Goal: Task Accomplishment & Management: Manage account settings

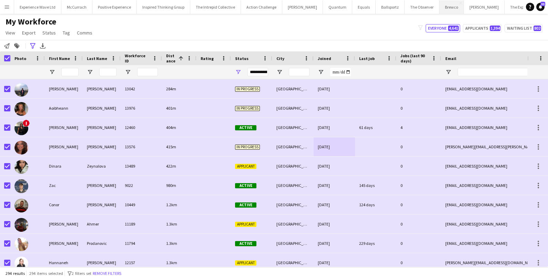
click at [440, 8] on button "Brewco Close" at bounding box center [452, 6] width 24 height 13
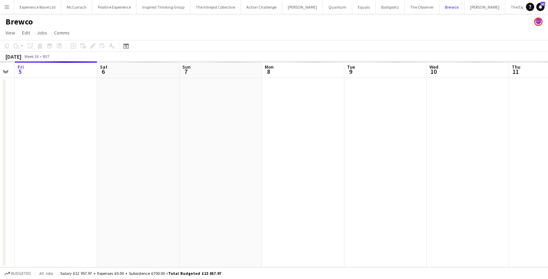
scroll to position [0, 237]
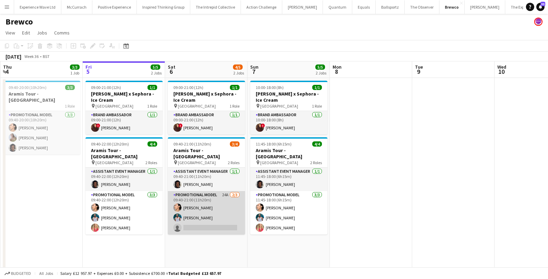
click at [217, 199] on app-card-role "Promotional Model 24A [DATE] 09:40-21:00 (11h20m) Man [PERSON_NAME] [PERSON_NAM…" at bounding box center [206, 212] width 77 height 43
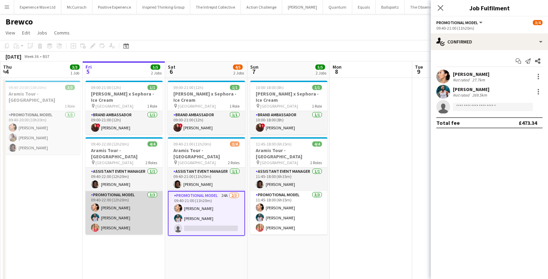
click at [135, 218] on app-card-role "Promotional Model [DATE] 09:40-22:00 (12h20m) Man [PERSON_NAME] [PERSON_NAME] […" at bounding box center [124, 212] width 77 height 43
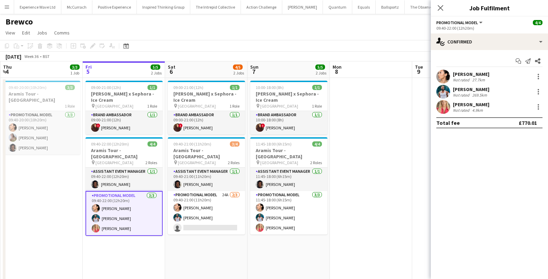
click at [467, 107] on div "[PERSON_NAME]" at bounding box center [471, 104] width 37 height 6
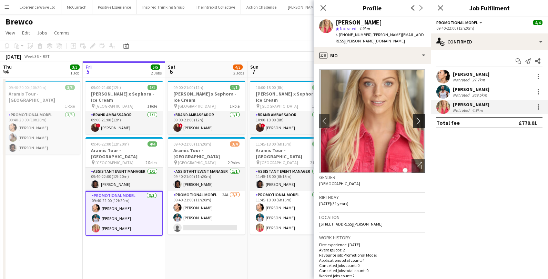
click at [417, 117] on app-icon "chevron-right" at bounding box center [420, 120] width 11 height 7
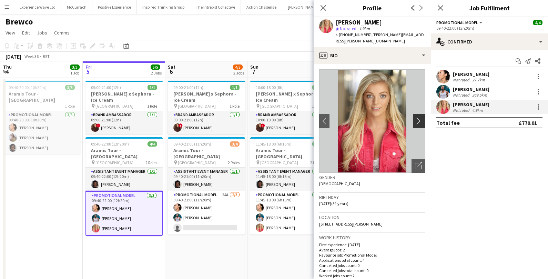
click at [417, 117] on app-icon "chevron-right" at bounding box center [420, 120] width 11 height 7
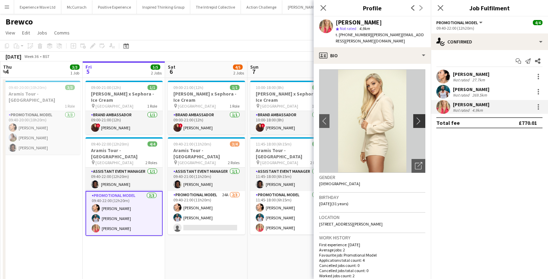
click at [417, 117] on app-icon "chevron-right" at bounding box center [420, 120] width 11 height 7
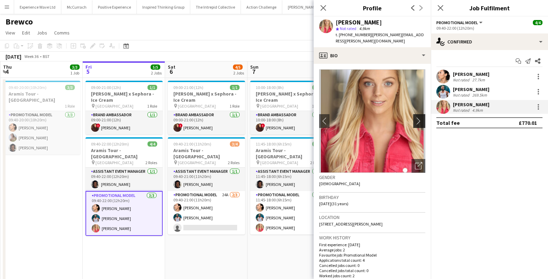
click at [417, 117] on app-icon "chevron-right" at bounding box center [420, 120] width 11 height 7
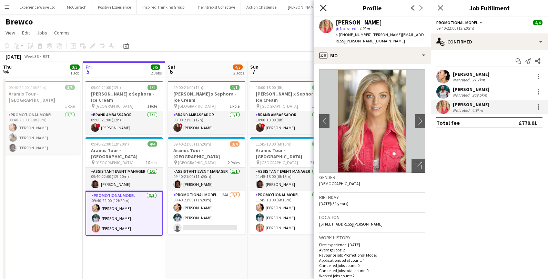
click at [325, 8] on icon "Close pop-in" at bounding box center [323, 7] width 7 height 7
